Goal: Task Accomplishment & Management: Use online tool/utility

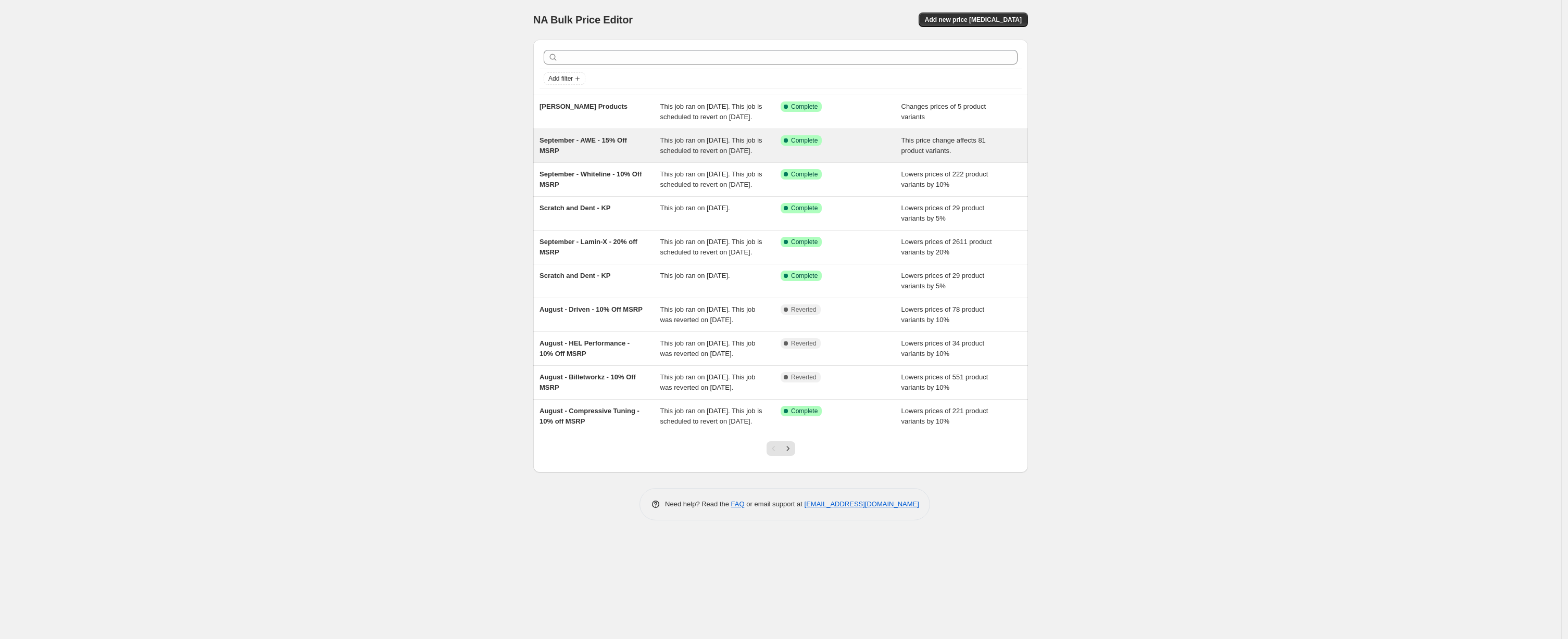
click at [642, 156] on div "September - AWE - 15% Off MSRP" at bounding box center [600, 146] width 121 height 21
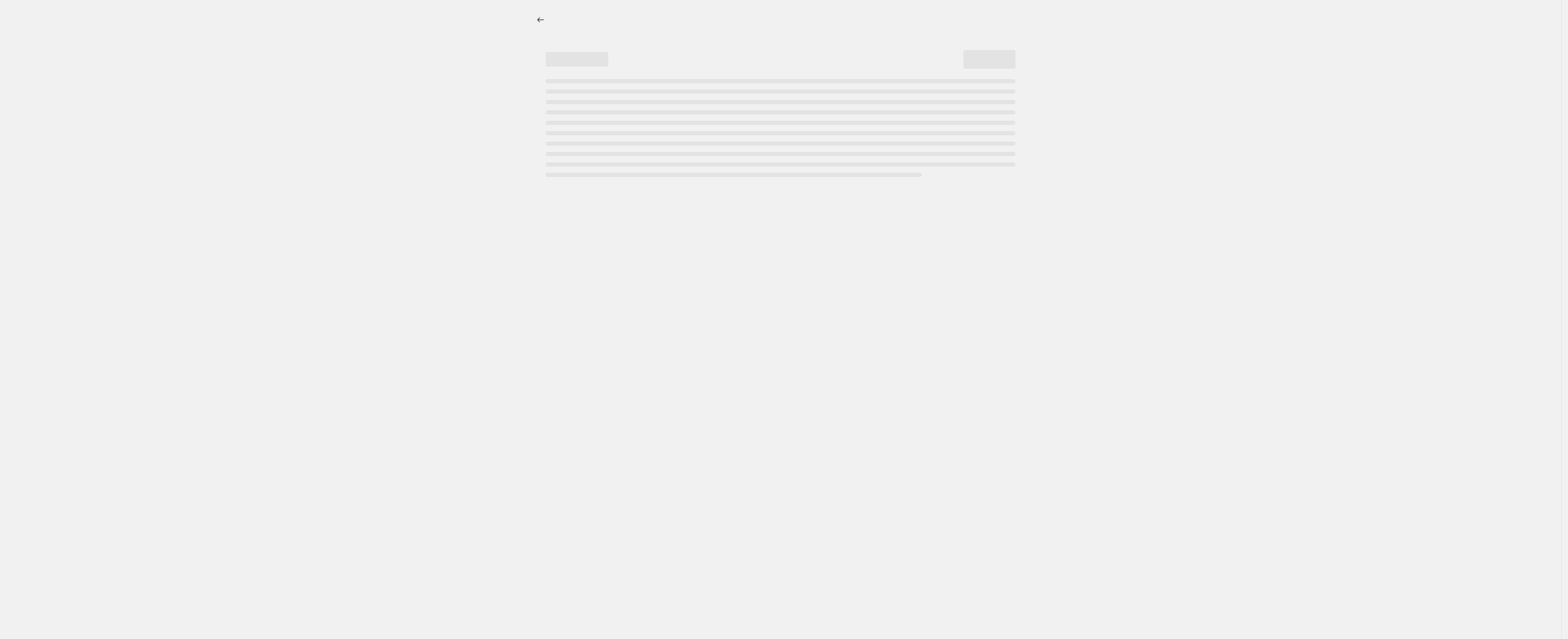
select select "pcap"
select select "no_change"
select select "vendor"
select select "tag"
select select "not_equal"
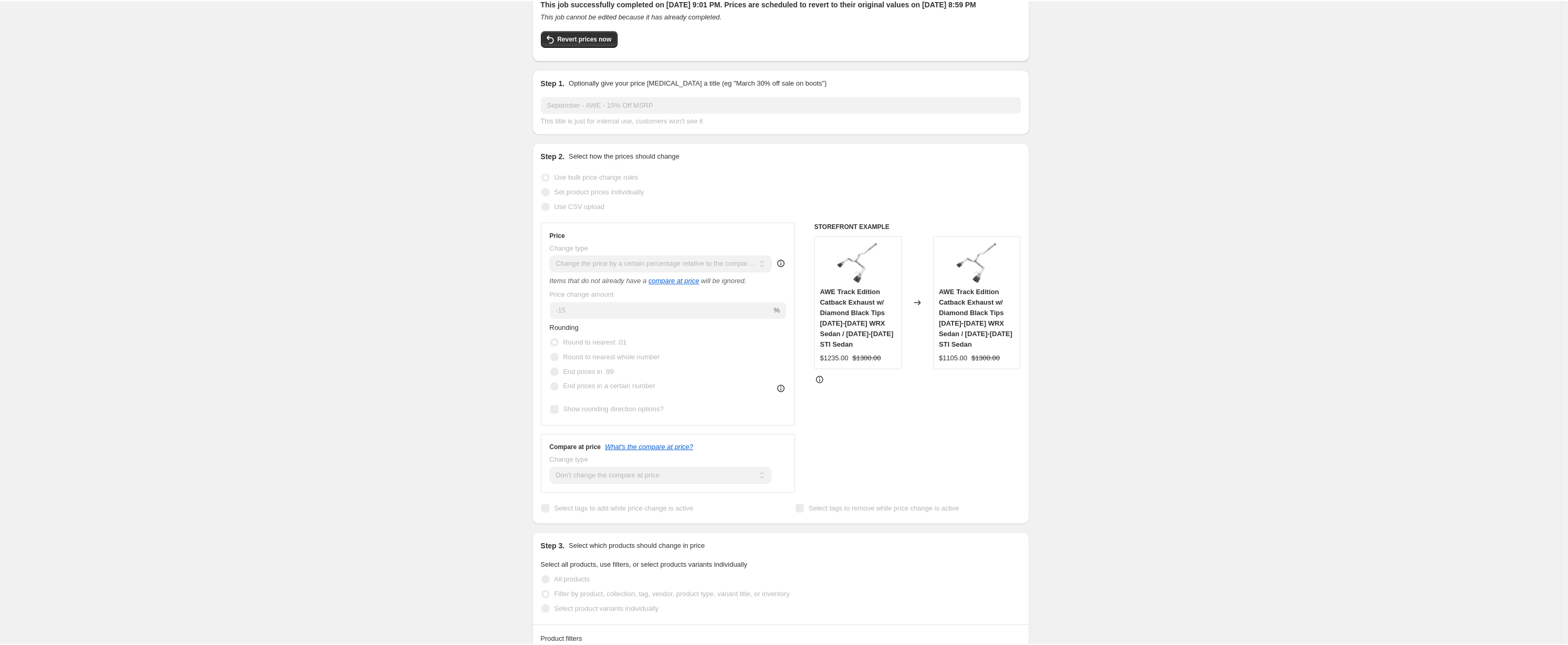
scroll to position [220, 0]
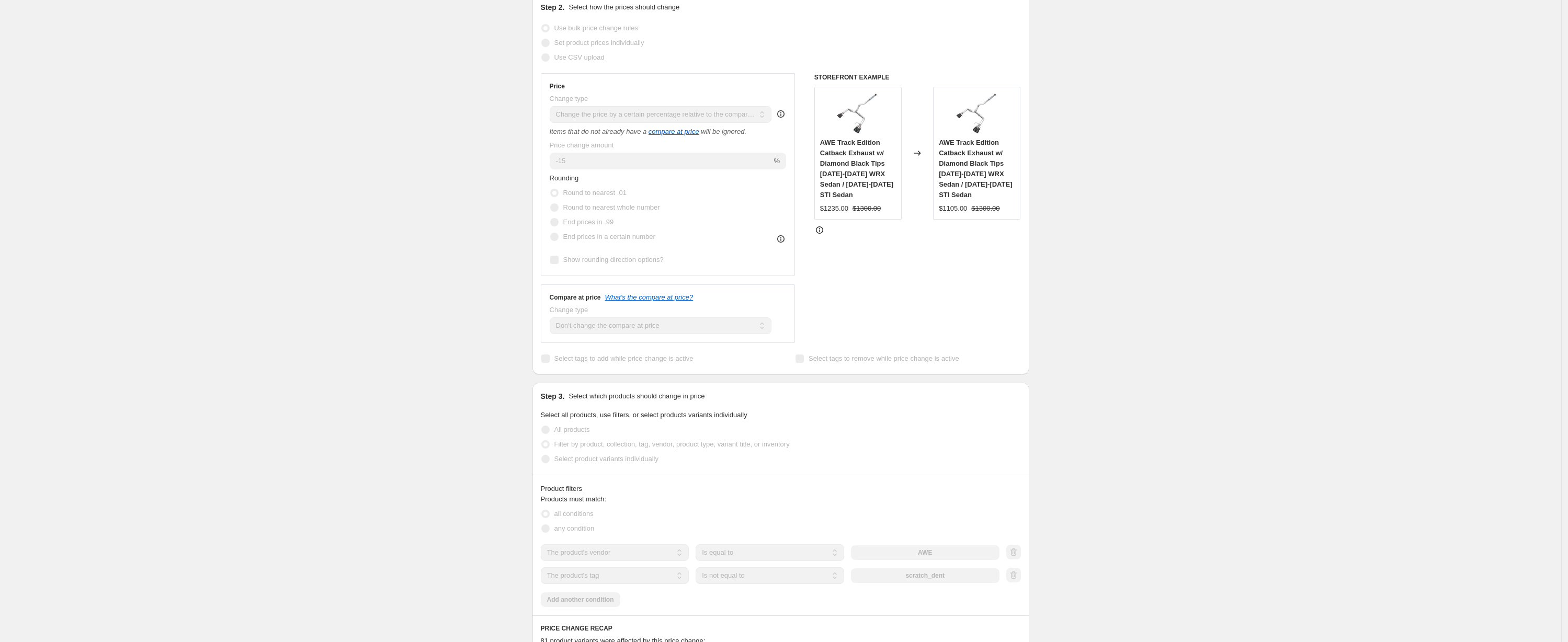
click at [1130, 374] on div "September - AWE - 15% Off MSRP. This page is ready September - AWE - 15% Off MS…" at bounding box center [781, 528] width 1561 height 1493
click at [1255, 150] on div "September - AWE - 15% Off MSRP. This page is ready September - AWE - 15% Off MS…" at bounding box center [781, 528] width 1561 height 1493
click at [255, 250] on div "September - AWE - 15% Off MSRP. This page is ready September - AWE - 15% Off MS…" at bounding box center [781, 528] width 1561 height 1493
